Goal: Information Seeking & Learning: Learn about a topic

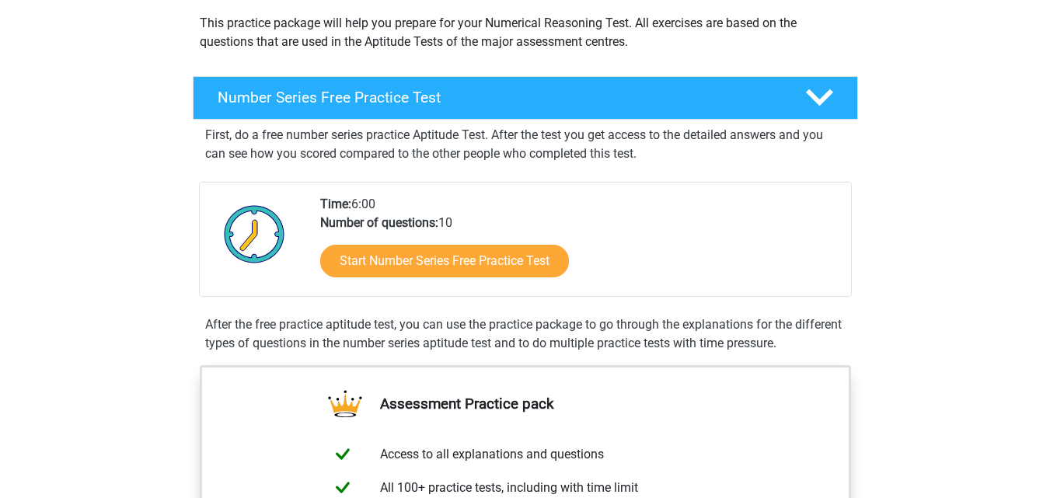
scroll to position [155, 0]
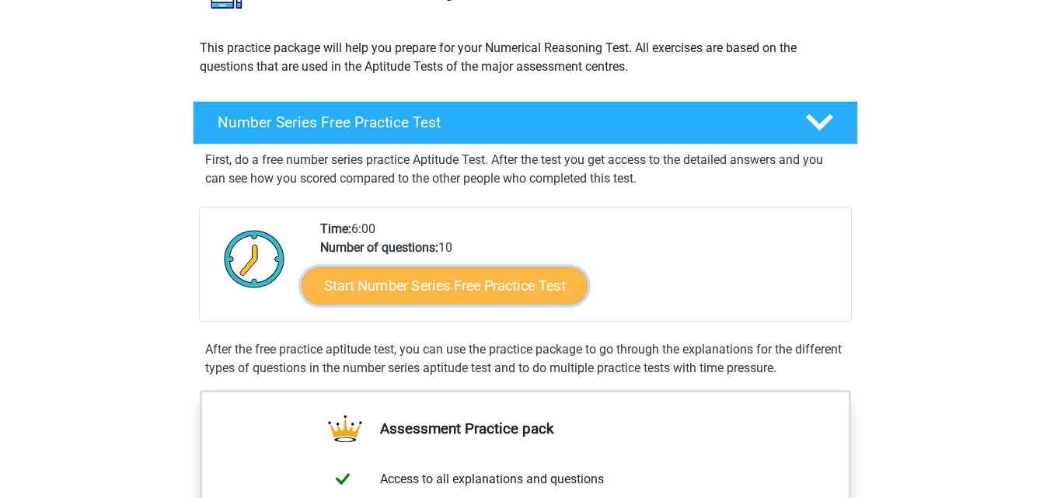
click at [486, 279] on link "Start Number Series Free Practice Test" at bounding box center [444, 284] width 286 height 37
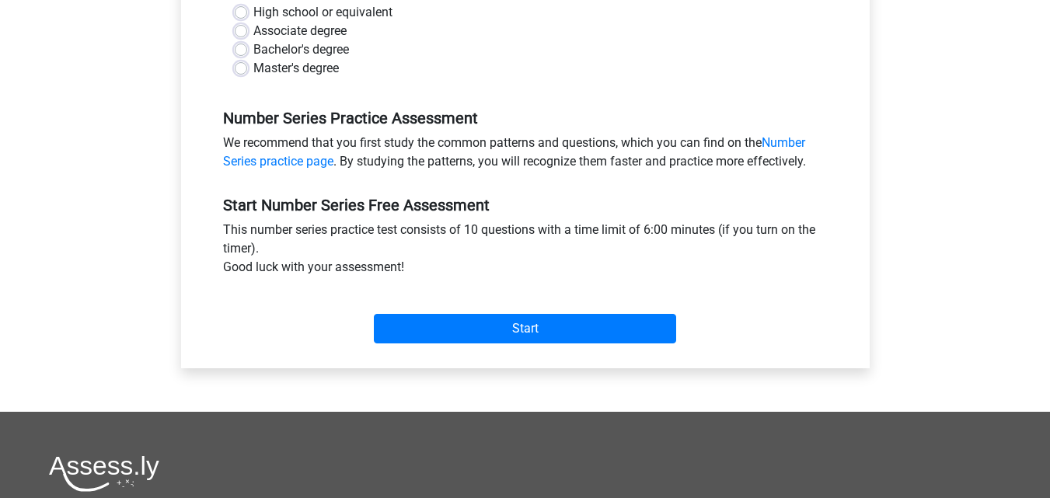
scroll to position [404, 0]
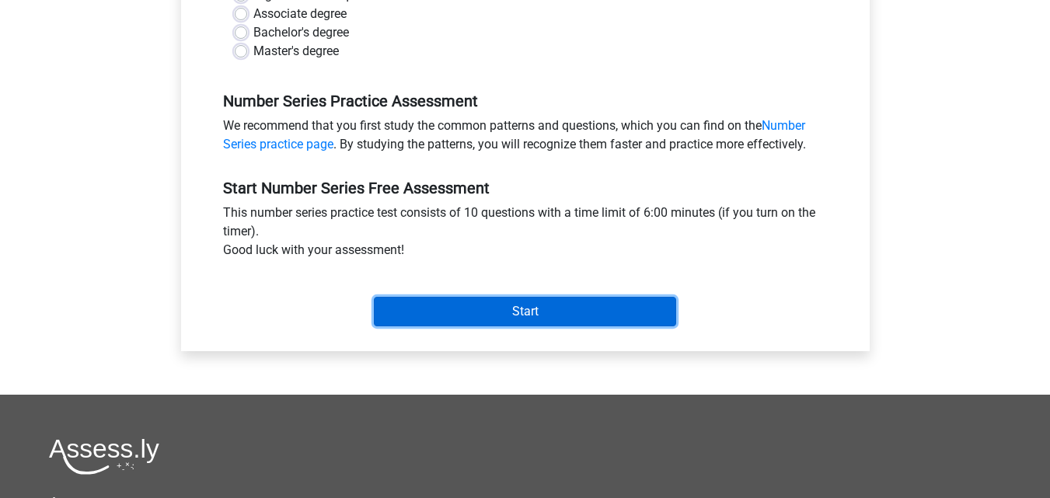
click at [541, 302] on input "Start" at bounding box center [525, 312] width 302 height 30
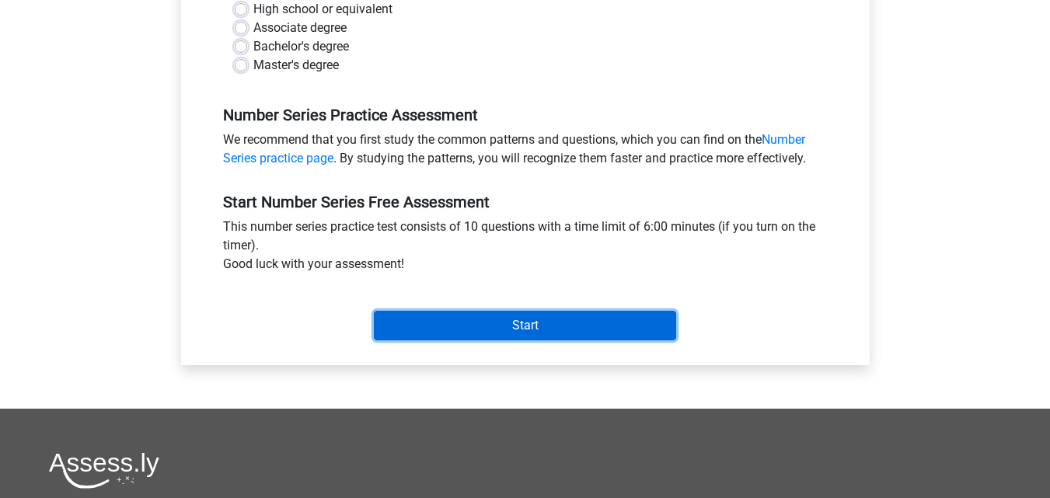
click at [539, 322] on input "Start" at bounding box center [525, 326] width 302 height 30
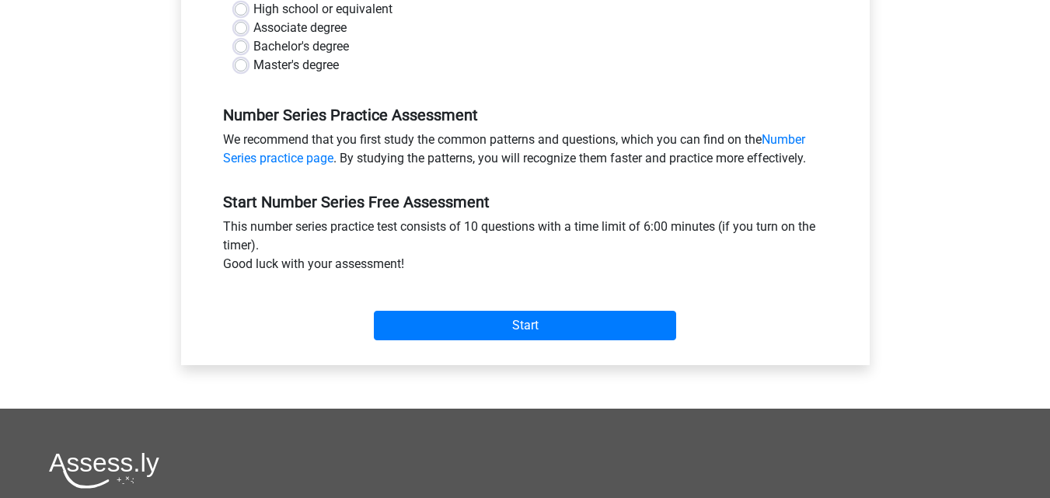
click at [423, 28] on div "Associate degree" at bounding box center [525, 28] width 581 height 19
click at [253, 13] on label "High school or equivalent" at bounding box center [322, 9] width 139 height 19
click at [245, 13] on input "High school or equivalent" at bounding box center [241, 8] width 12 height 16
radio input "true"
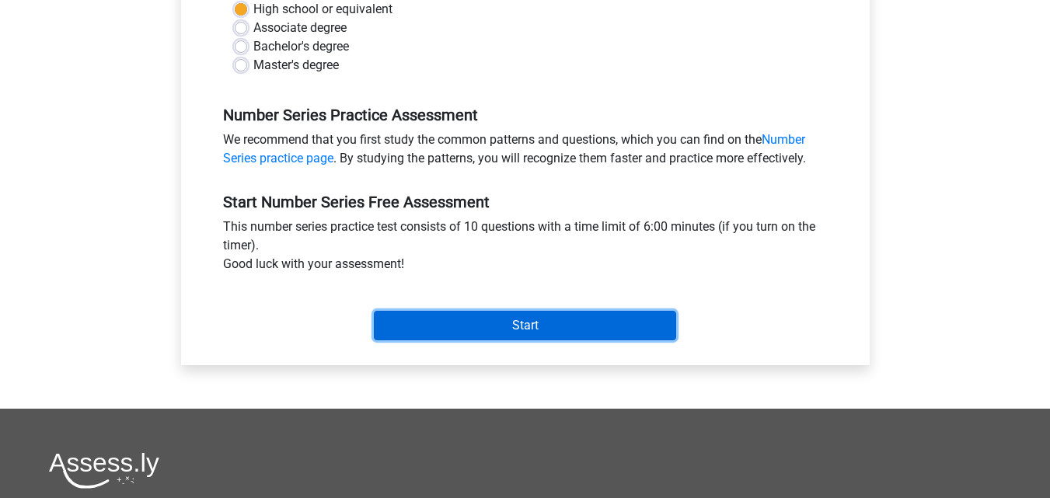
click at [458, 323] on input "Start" at bounding box center [525, 326] width 302 height 30
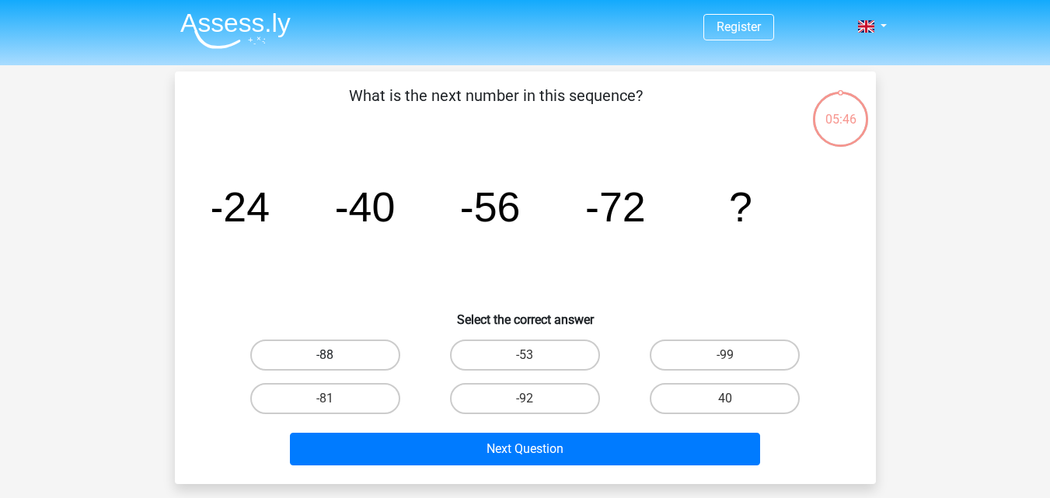
click at [329, 352] on label "-88" at bounding box center [325, 354] width 150 height 31
click at [329, 355] on input "-88" at bounding box center [330, 360] width 10 height 10
radio input "true"
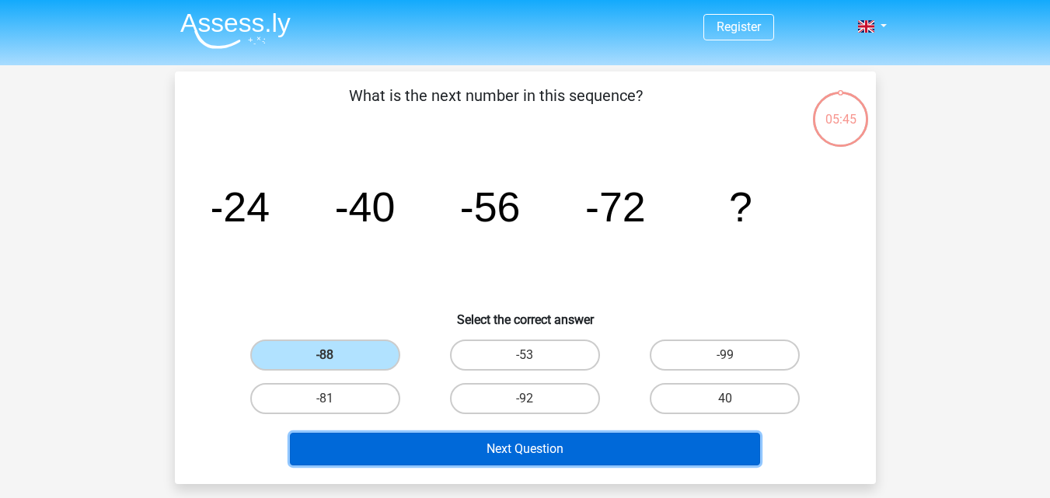
click at [430, 447] on button "Next Question" at bounding box center [525, 449] width 470 height 33
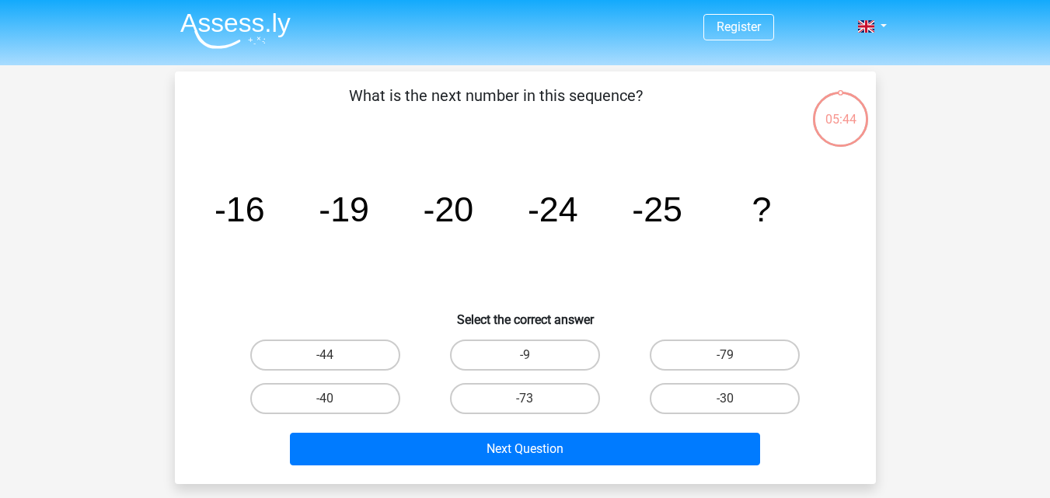
scroll to position [71, 0]
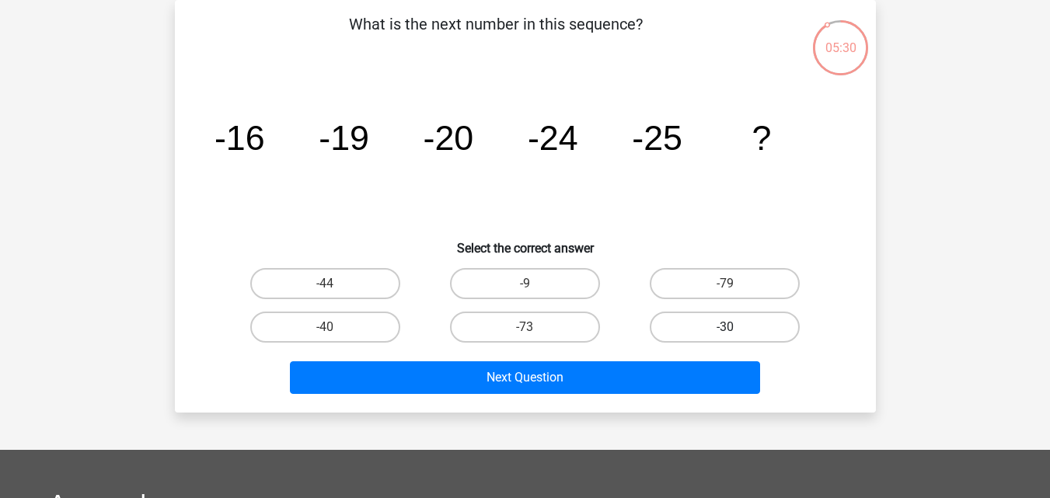
click at [755, 332] on label "-30" at bounding box center [724, 327] width 150 height 31
click at [735, 332] on input "-30" at bounding box center [730, 332] width 10 height 10
radio input "true"
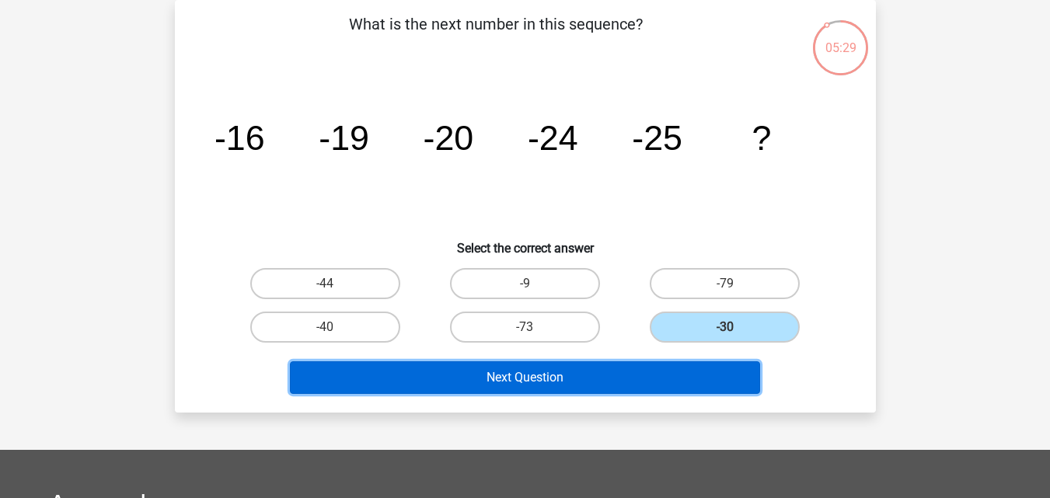
click at [703, 375] on button "Next Question" at bounding box center [525, 377] width 470 height 33
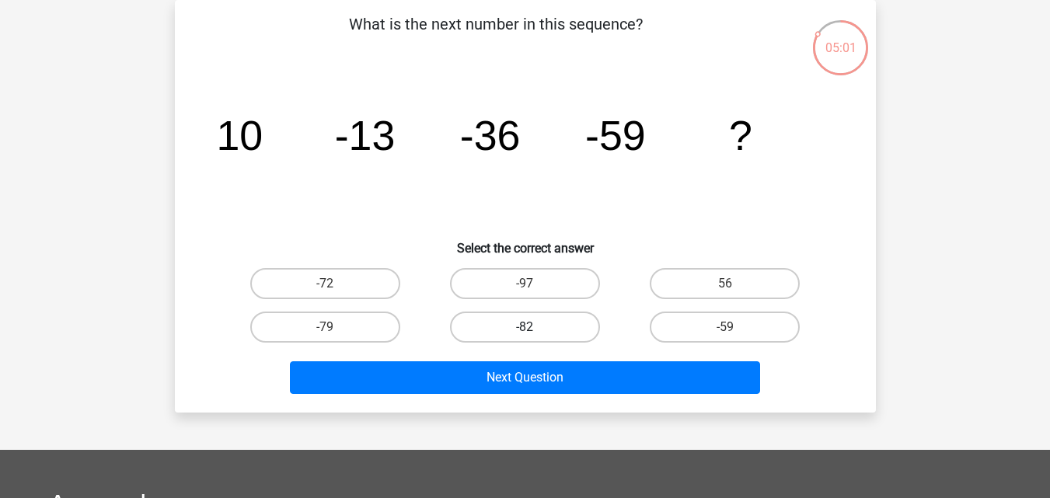
click at [559, 313] on label "-82" at bounding box center [525, 327] width 150 height 31
click at [534, 327] on input "-82" at bounding box center [529, 332] width 10 height 10
radio input "true"
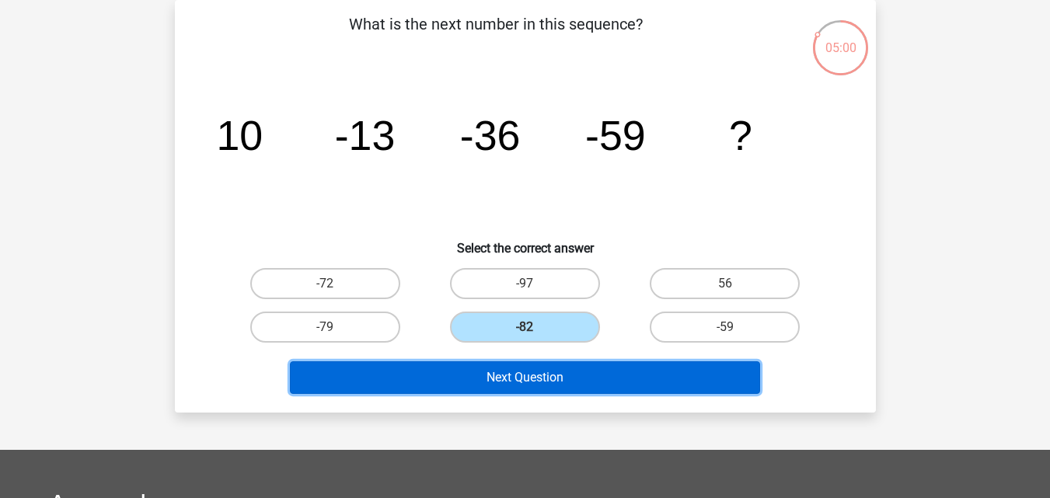
click at [579, 381] on button "Next Question" at bounding box center [525, 377] width 470 height 33
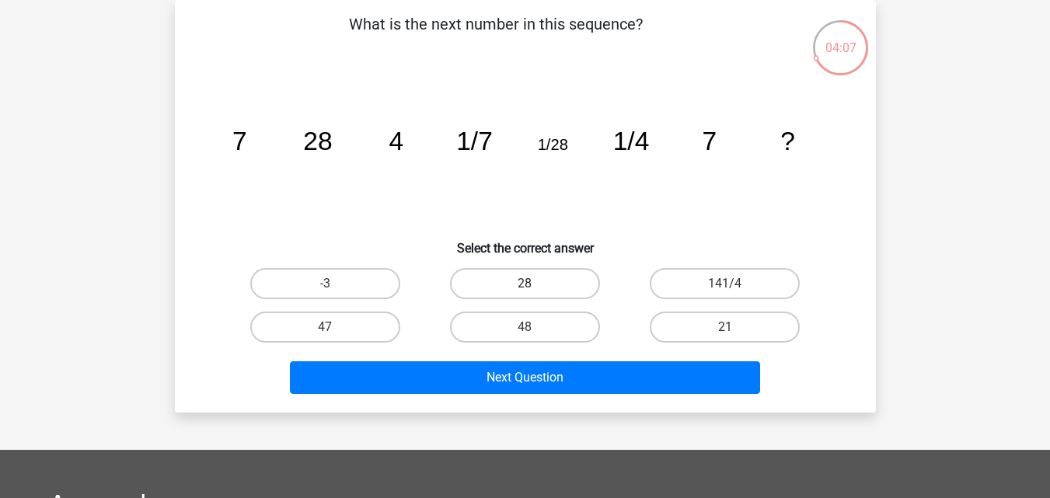
click at [532, 275] on label "28" at bounding box center [525, 283] width 150 height 31
click at [532, 284] on input "28" at bounding box center [529, 289] width 10 height 10
radio input "true"
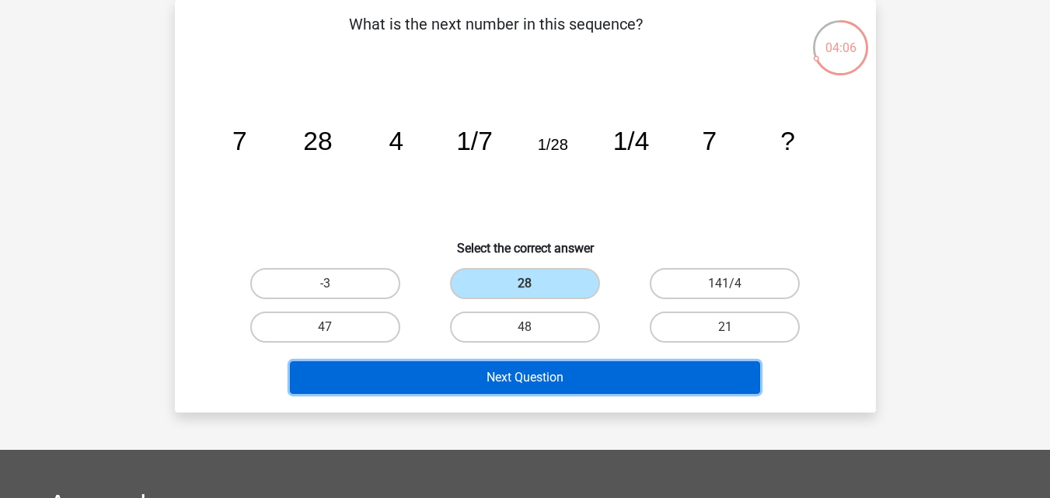
click at [571, 374] on button "Next Question" at bounding box center [525, 377] width 470 height 33
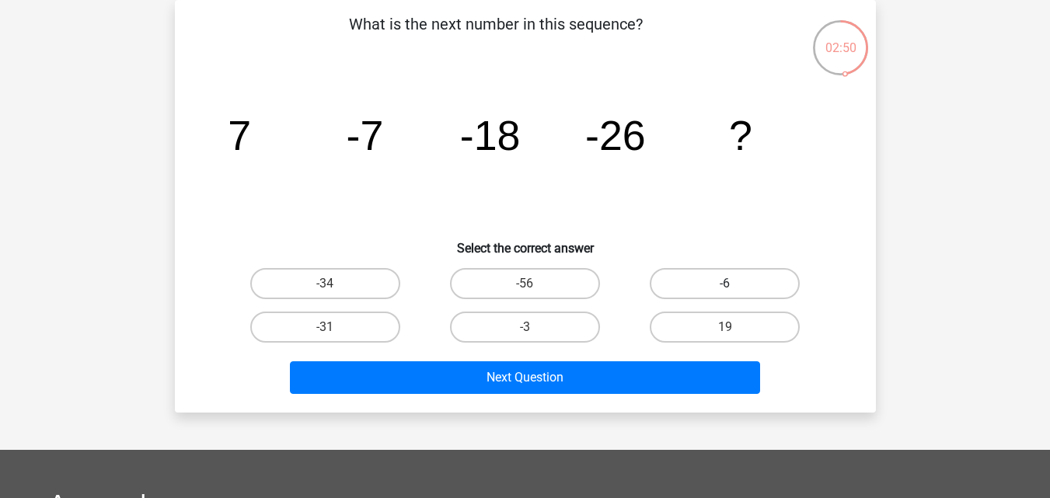
click at [724, 280] on label "-6" at bounding box center [724, 283] width 150 height 31
click at [725, 284] on input "-6" at bounding box center [730, 289] width 10 height 10
radio input "true"
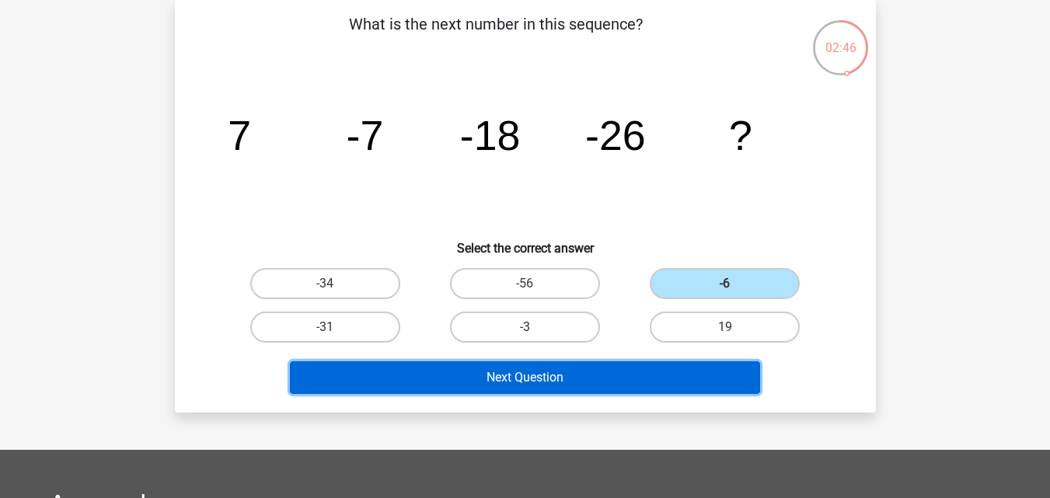
click at [706, 382] on button "Next Question" at bounding box center [525, 377] width 470 height 33
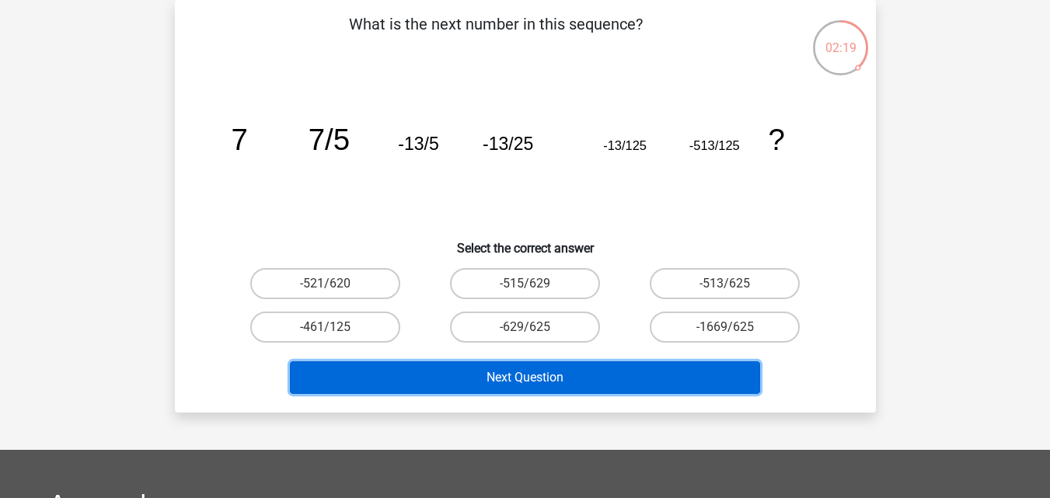
click at [636, 374] on button "Next Question" at bounding box center [525, 377] width 470 height 33
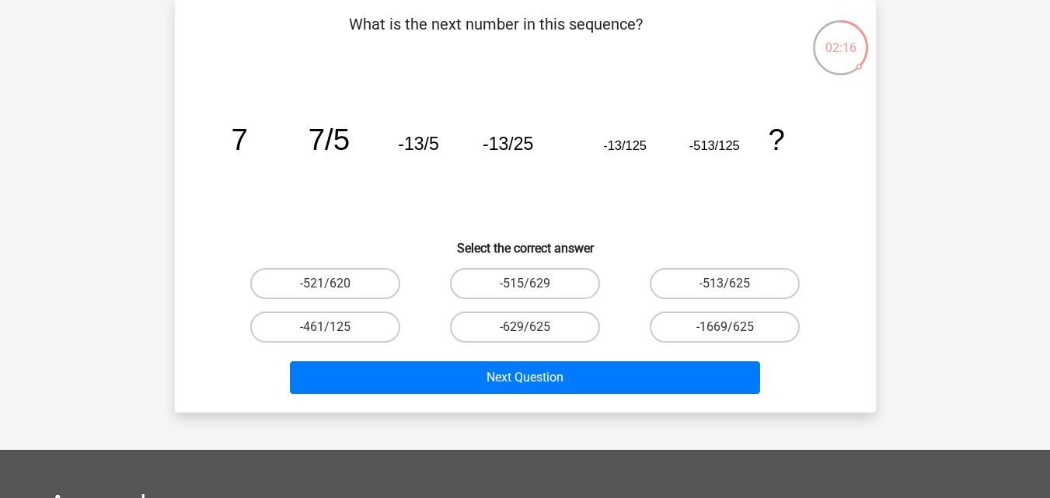
click at [335, 284] on input "-521/620" at bounding box center [330, 289] width 10 height 10
radio input "true"
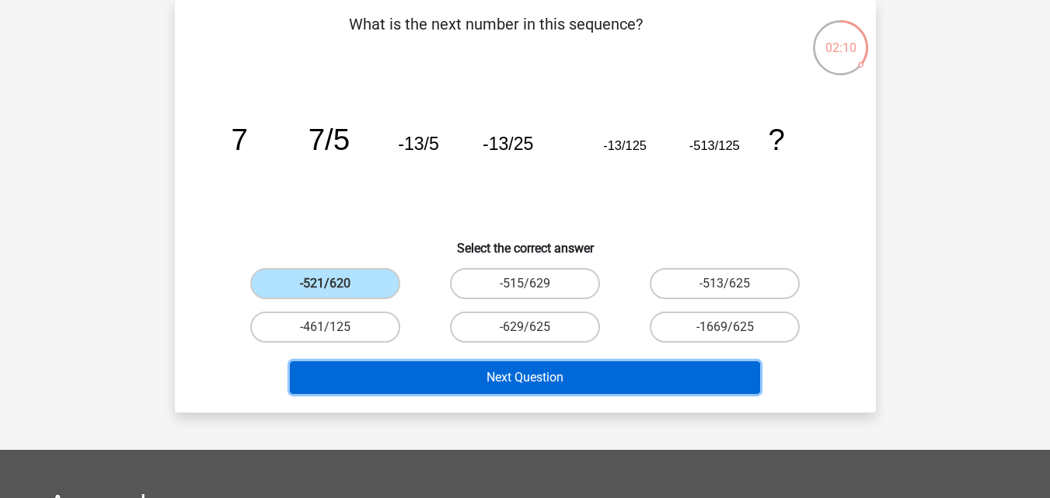
click at [409, 381] on button "Next Question" at bounding box center [525, 377] width 470 height 33
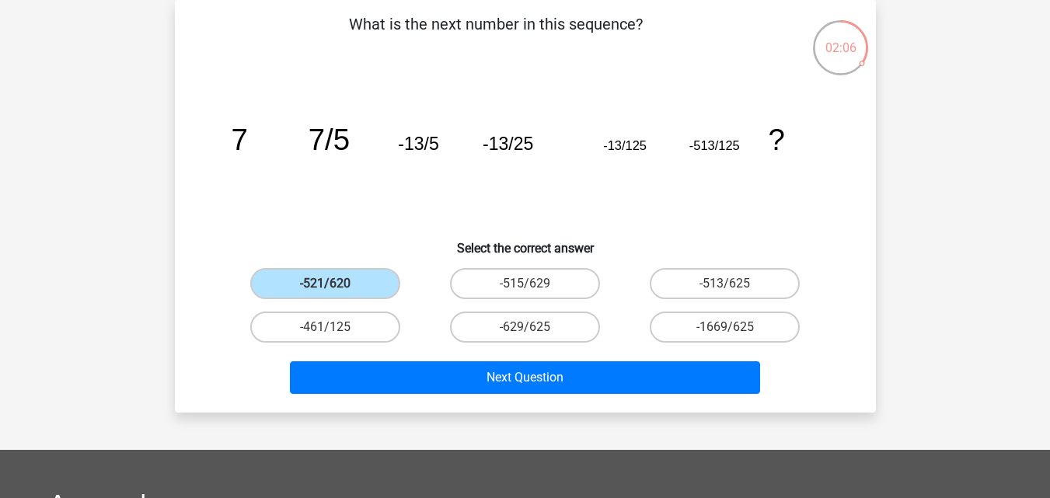
click at [439, 282] on div "-515/629" at bounding box center [524, 283] width 187 height 31
click at [366, 327] on label "-461/125" at bounding box center [325, 327] width 150 height 31
click at [335, 327] on input "-461/125" at bounding box center [330, 332] width 10 height 10
radio input "true"
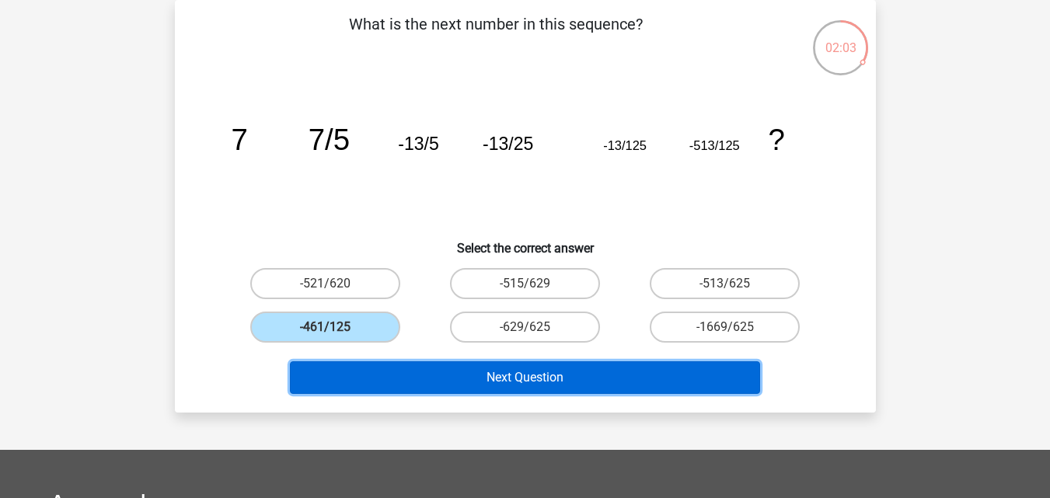
click at [441, 374] on button "Next Question" at bounding box center [525, 377] width 470 height 33
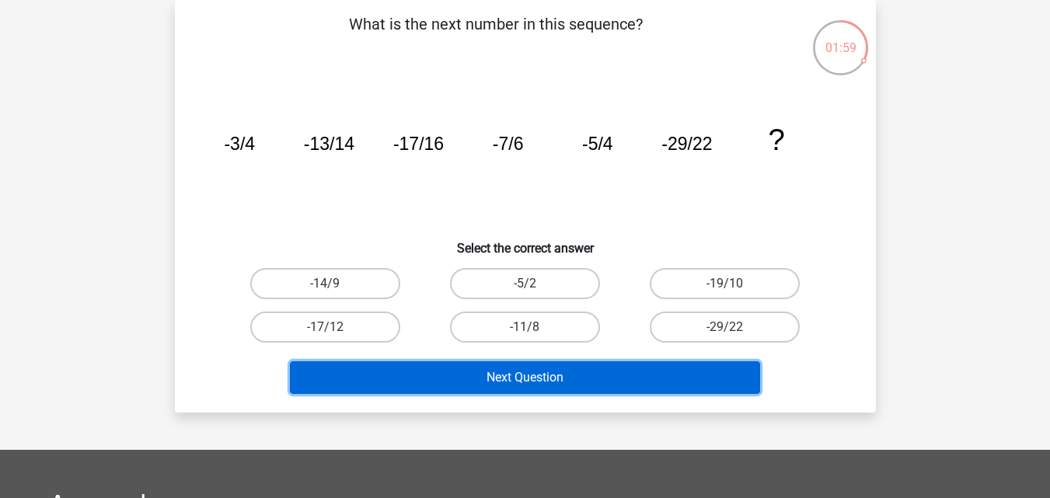
click at [440, 381] on button "Next Question" at bounding box center [525, 377] width 470 height 33
drag, startPoint x: 440, startPoint y: 381, endPoint x: 380, endPoint y: -52, distance: 436.8
click at [380, 0] on html "Register Nederlands English" at bounding box center [525, 394] width 1050 height 931
